Goal: Obtain resource: Obtain resource

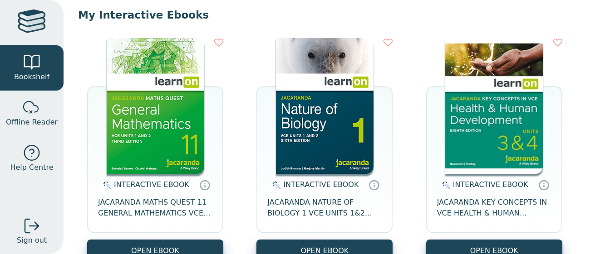
scroll to position [88, 0]
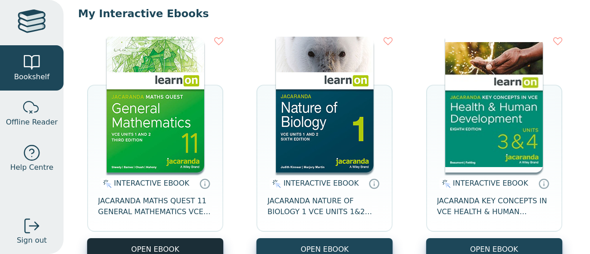
click at [146, 246] on button "OPEN EBOOK" at bounding box center [155, 250] width 136 height 22
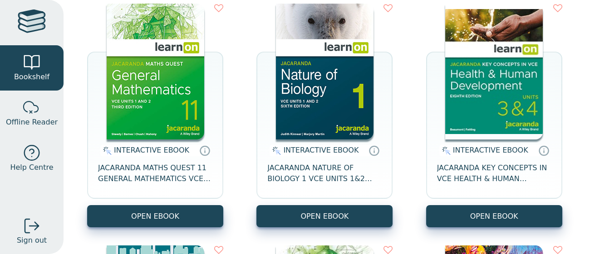
scroll to position [120, 0]
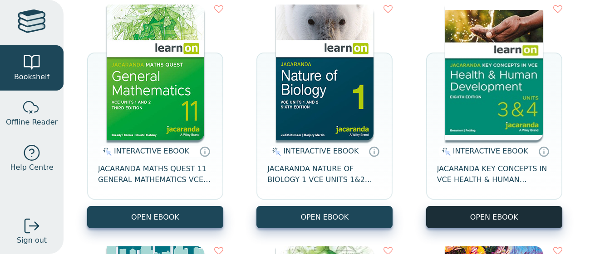
click at [469, 223] on button "OPEN EBOOK" at bounding box center [494, 217] width 136 height 22
